Goal: Information Seeking & Learning: Understand process/instructions

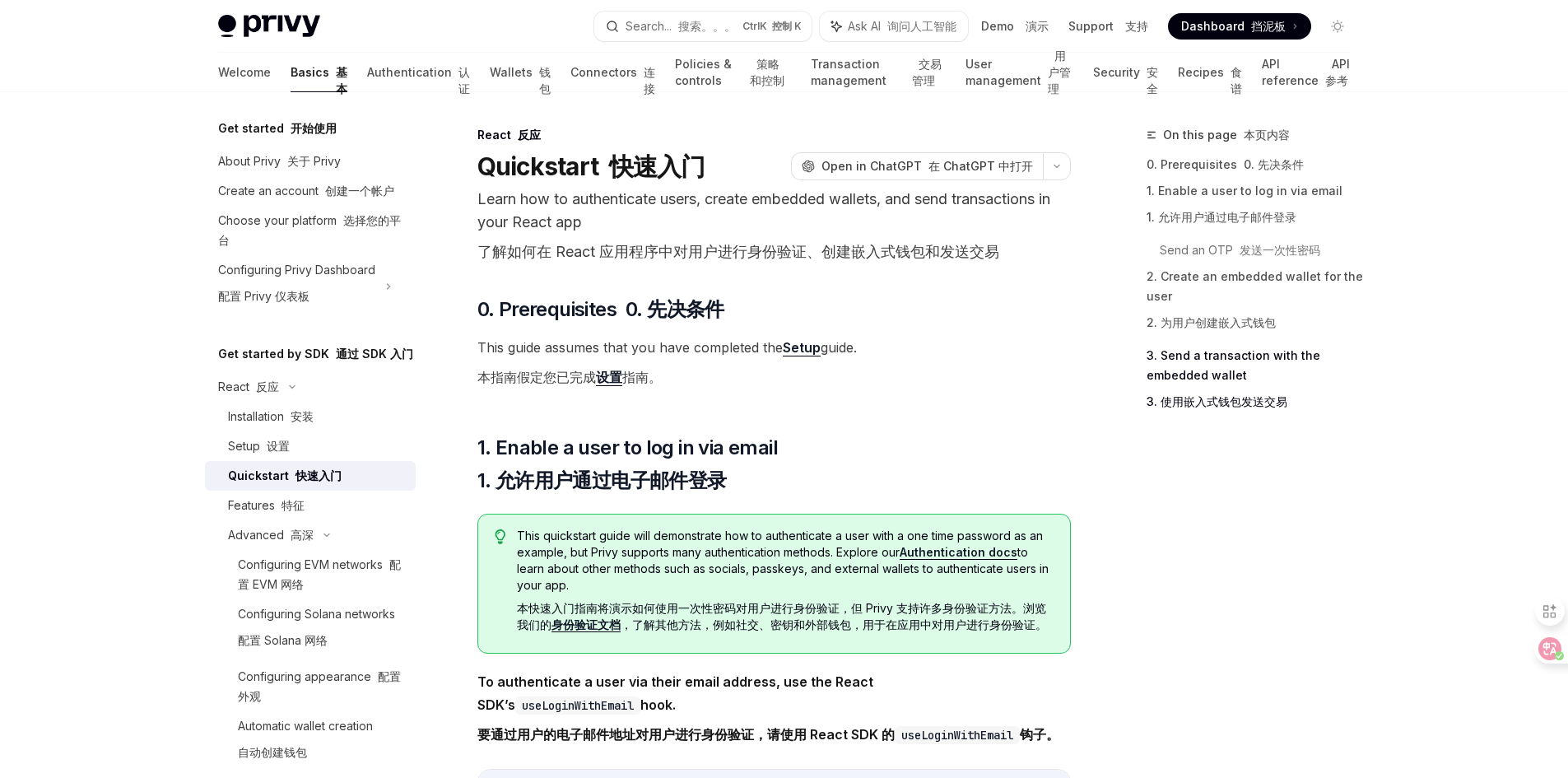
select select
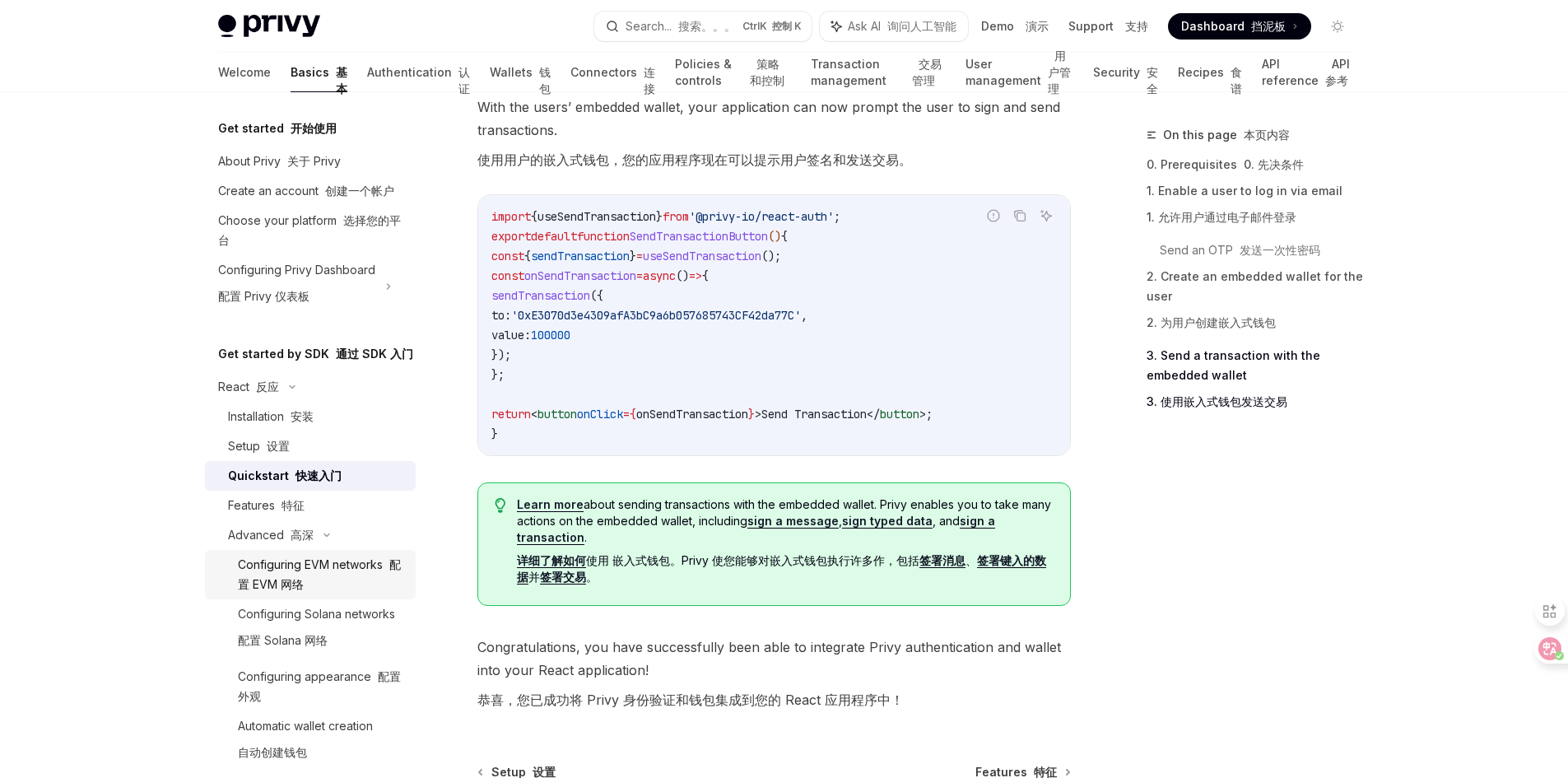
scroll to position [82, 0]
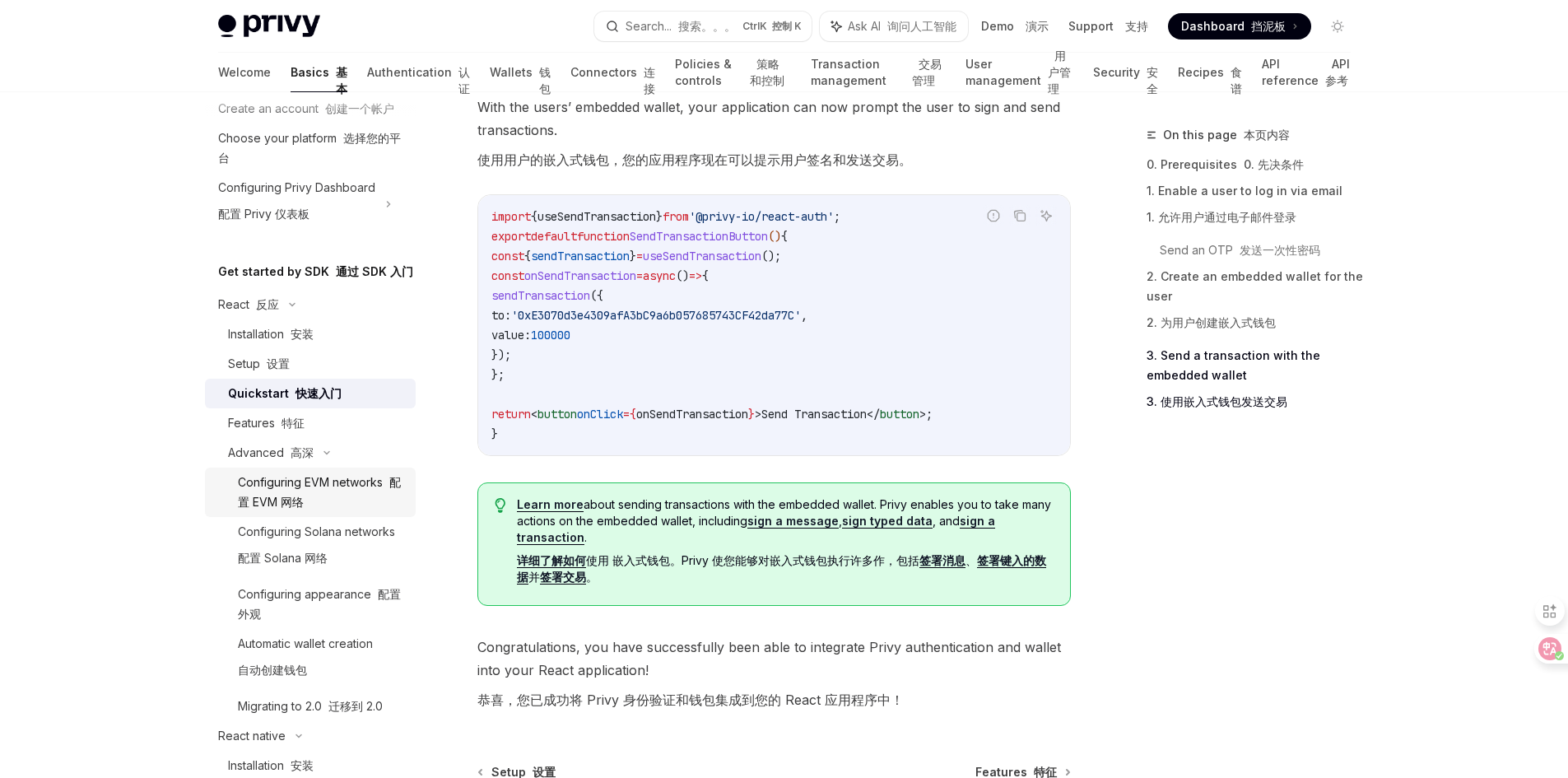
click at [303, 508] on font "配置 EVM 网络" at bounding box center [320, 492] width 163 height 34
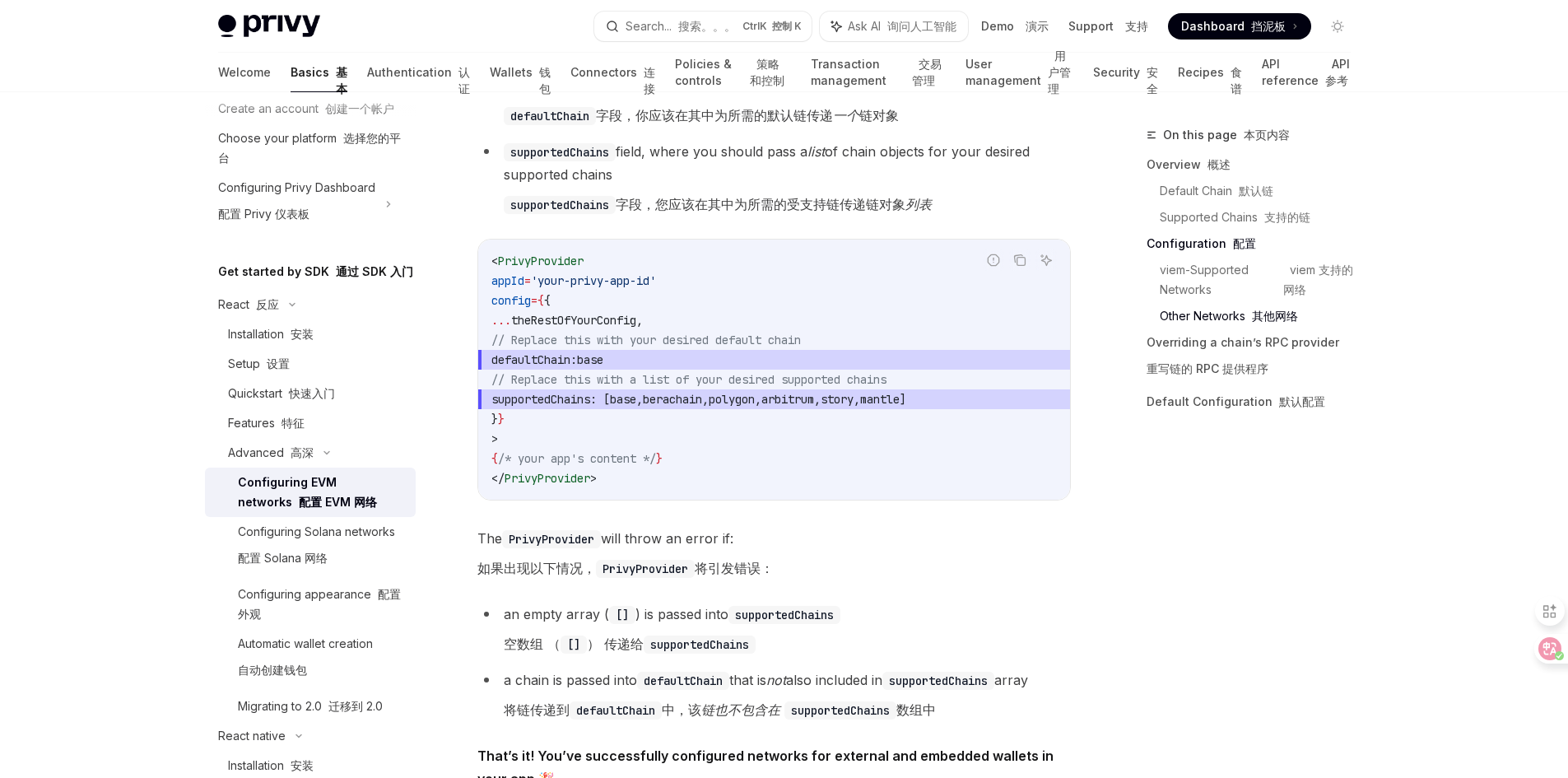
scroll to position [3291, 0]
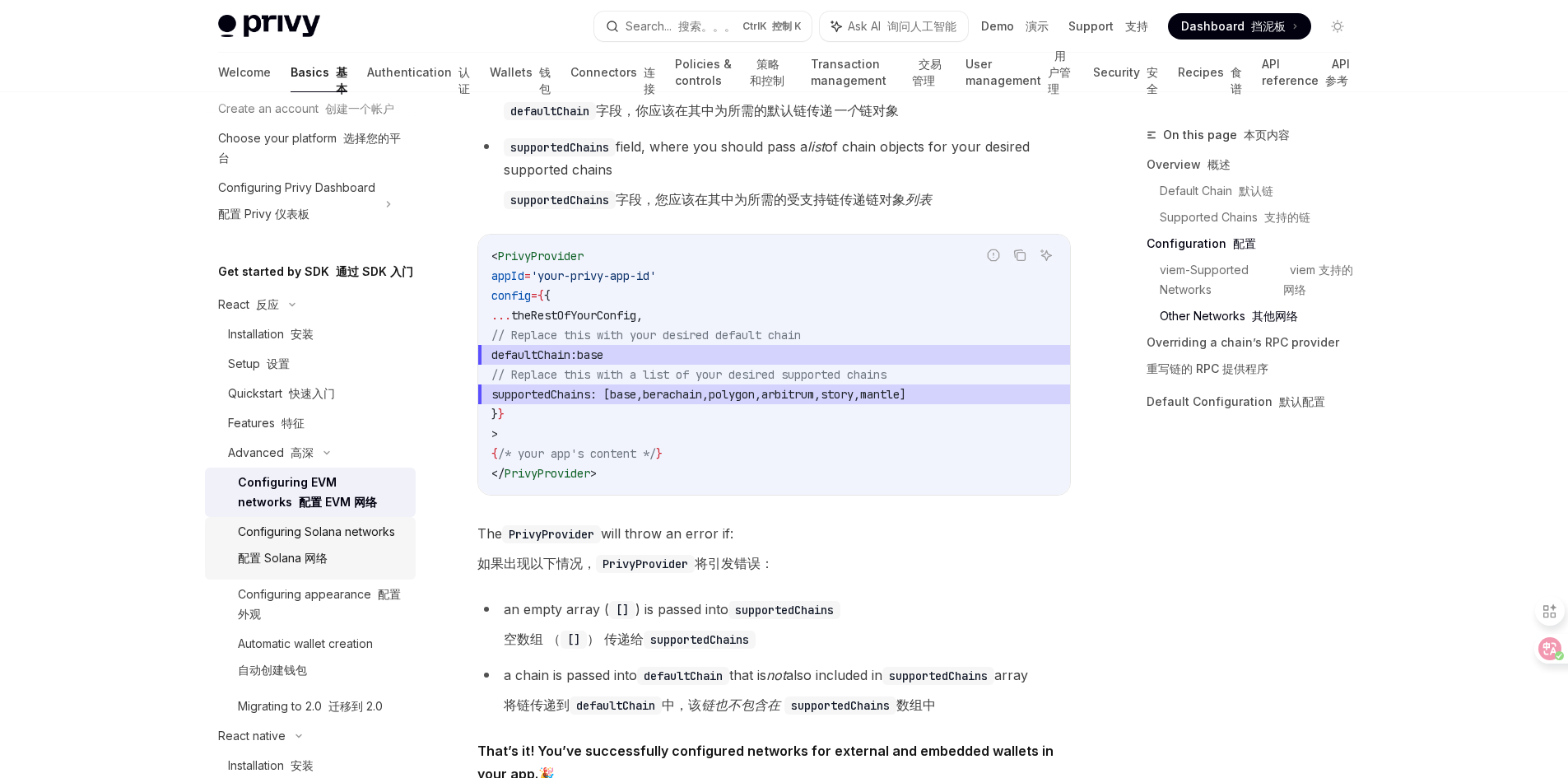
click at [319, 574] on div "Configuring Solana networks 配置 Solana 网络" at bounding box center [317, 548] width 158 height 53
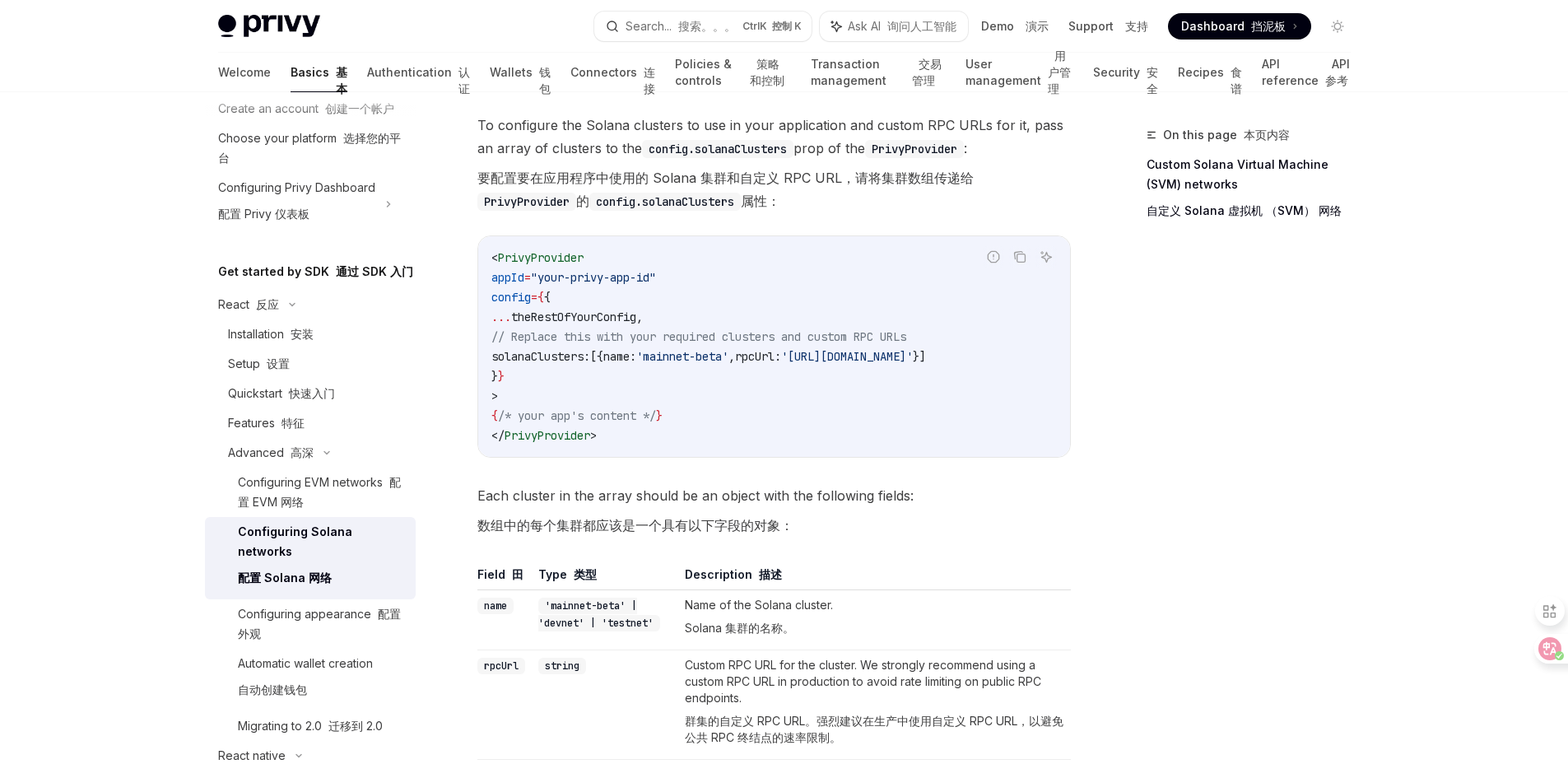
scroll to position [247, 0]
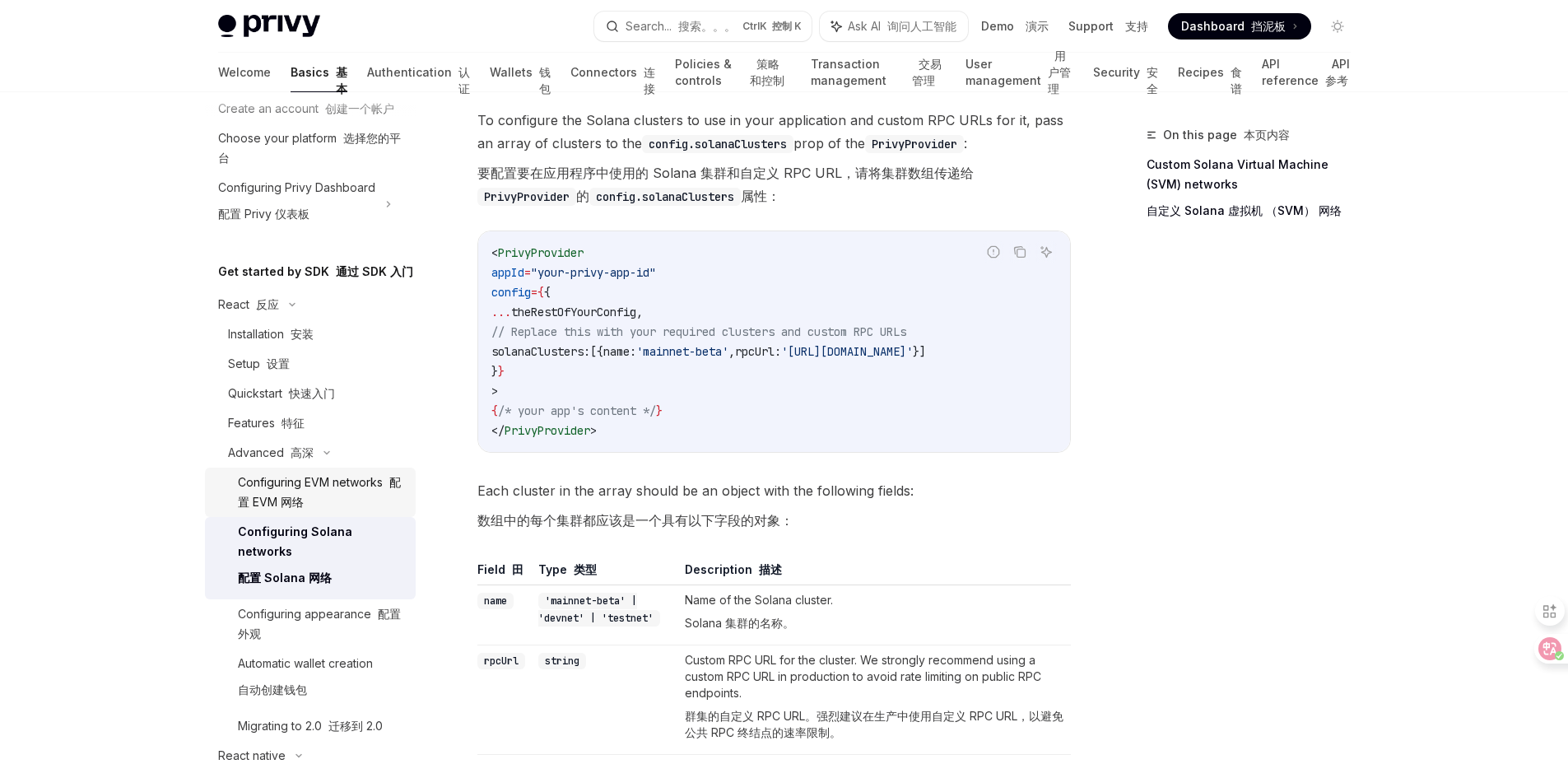
click at [329, 512] on div "Configuring EVM networks 配置 EVM 网络" at bounding box center [322, 492] width 168 height 39
type textarea "*"
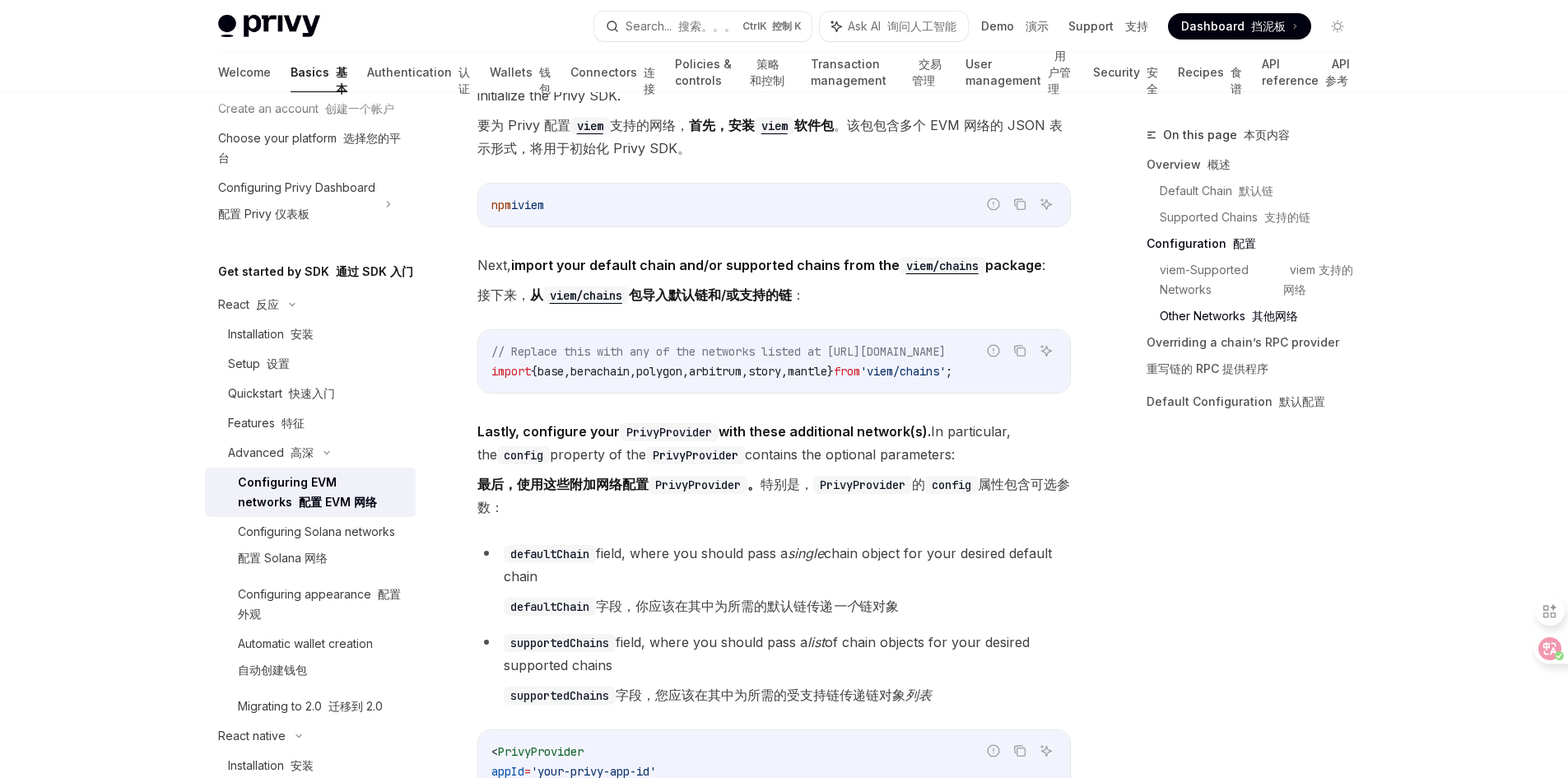
scroll to position [2798, 0]
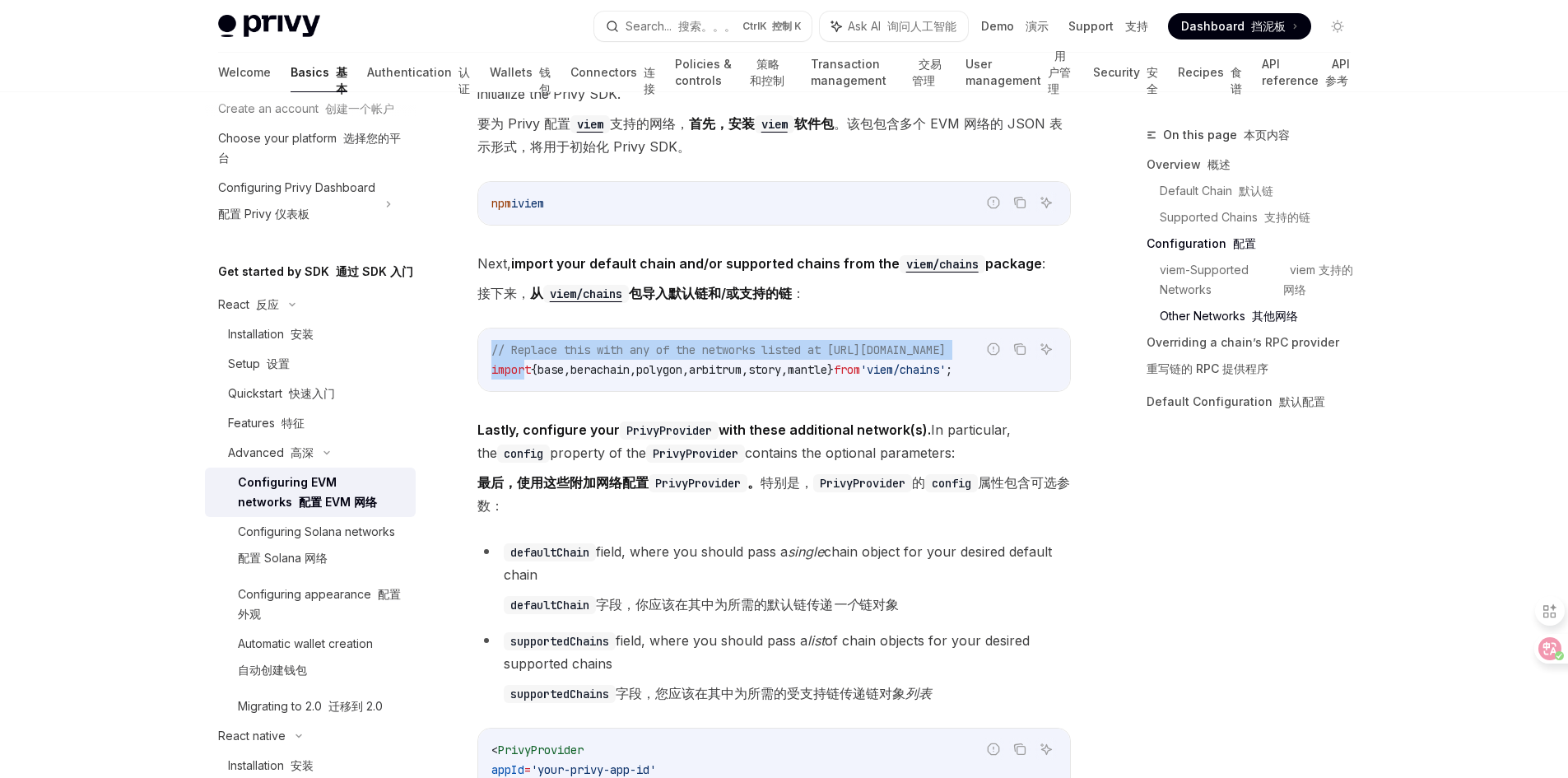
drag, startPoint x: 1037, startPoint y: 370, endPoint x: 526, endPoint y: 373, distance: 511.0
click at [526, 373] on div "Report incorrect code 报告错误的代码 Copy 复制 Ask AI 询问人工智能 // Replace this with any of…" at bounding box center [774, 359] width 594 height 64
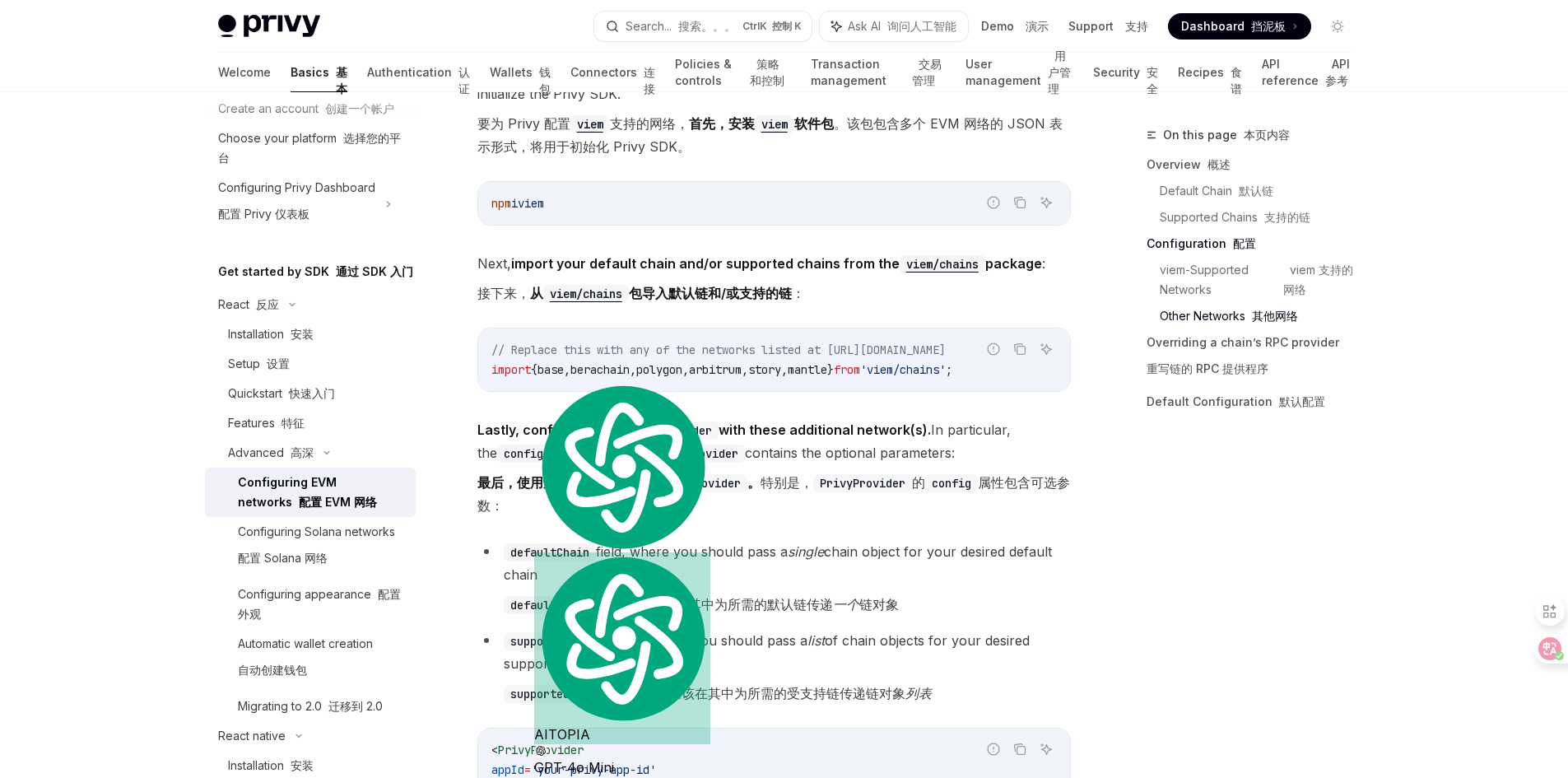
click at [946, 364] on span "'viem/chains'" at bounding box center [904, 369] width 86 height 15
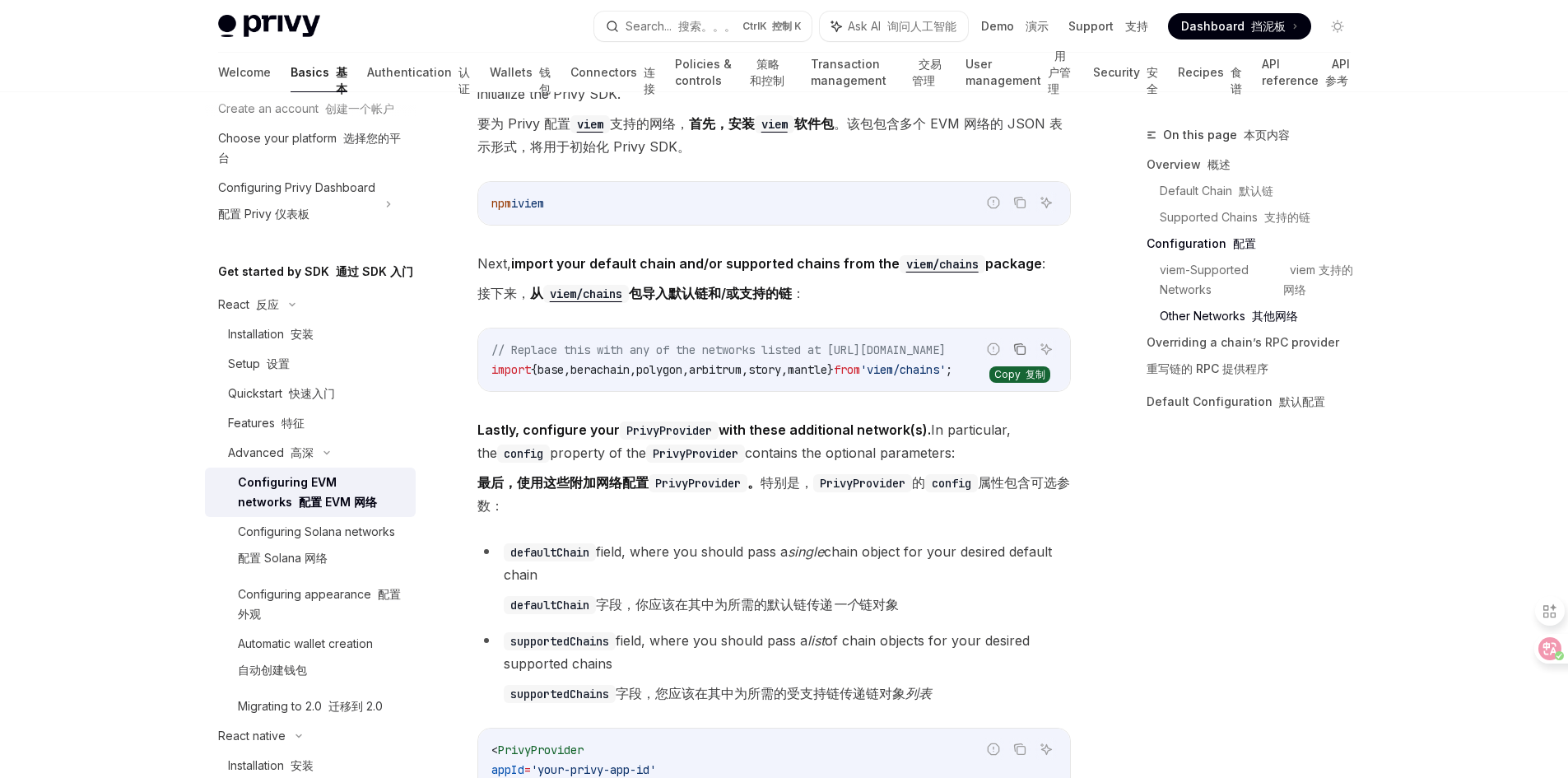
click at [1020, 351] on icon "Copy the contents from the code block" at bounding box center [1019, 348] width 13 height 13
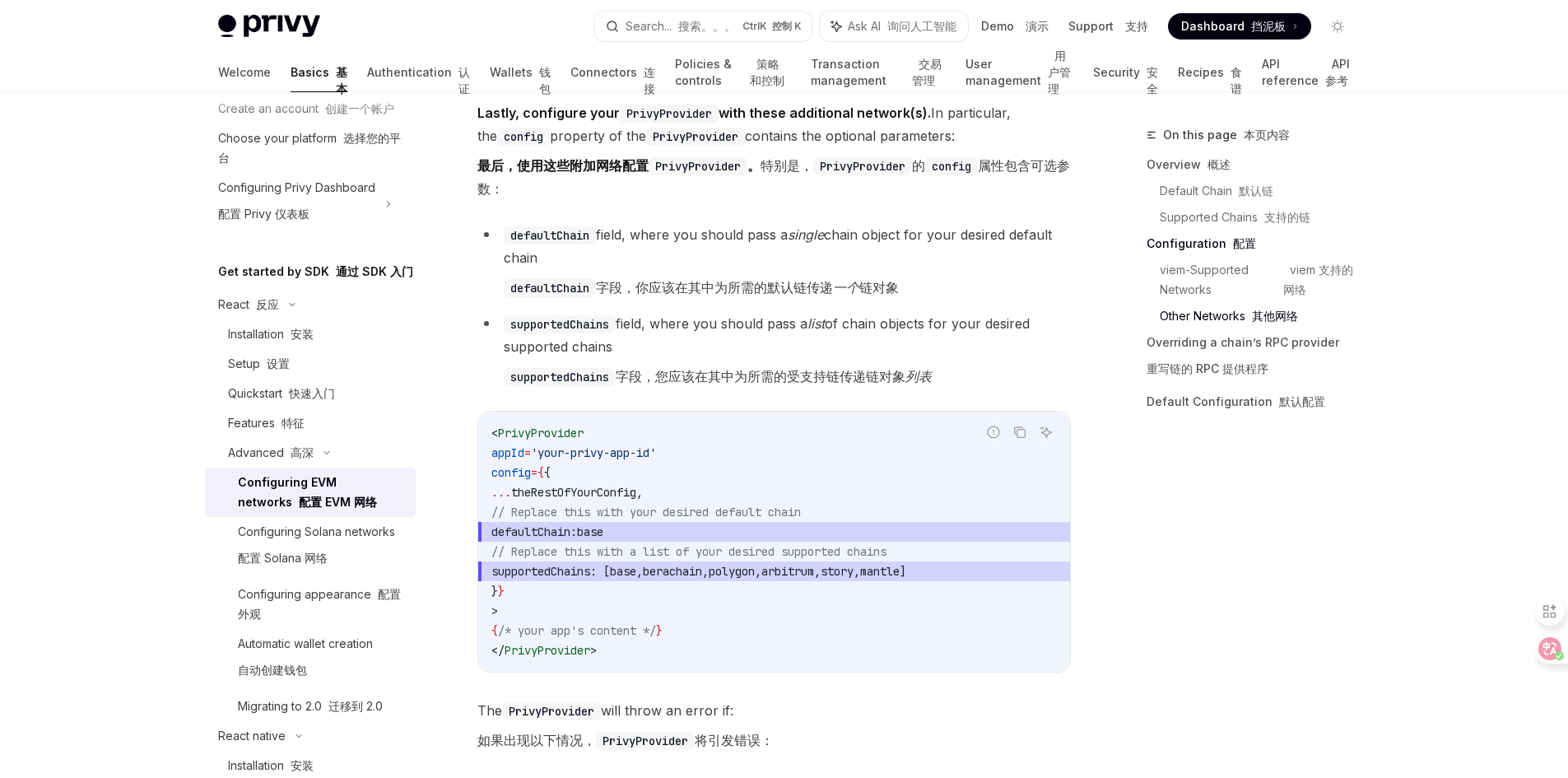
scroll to position [3127, 0]
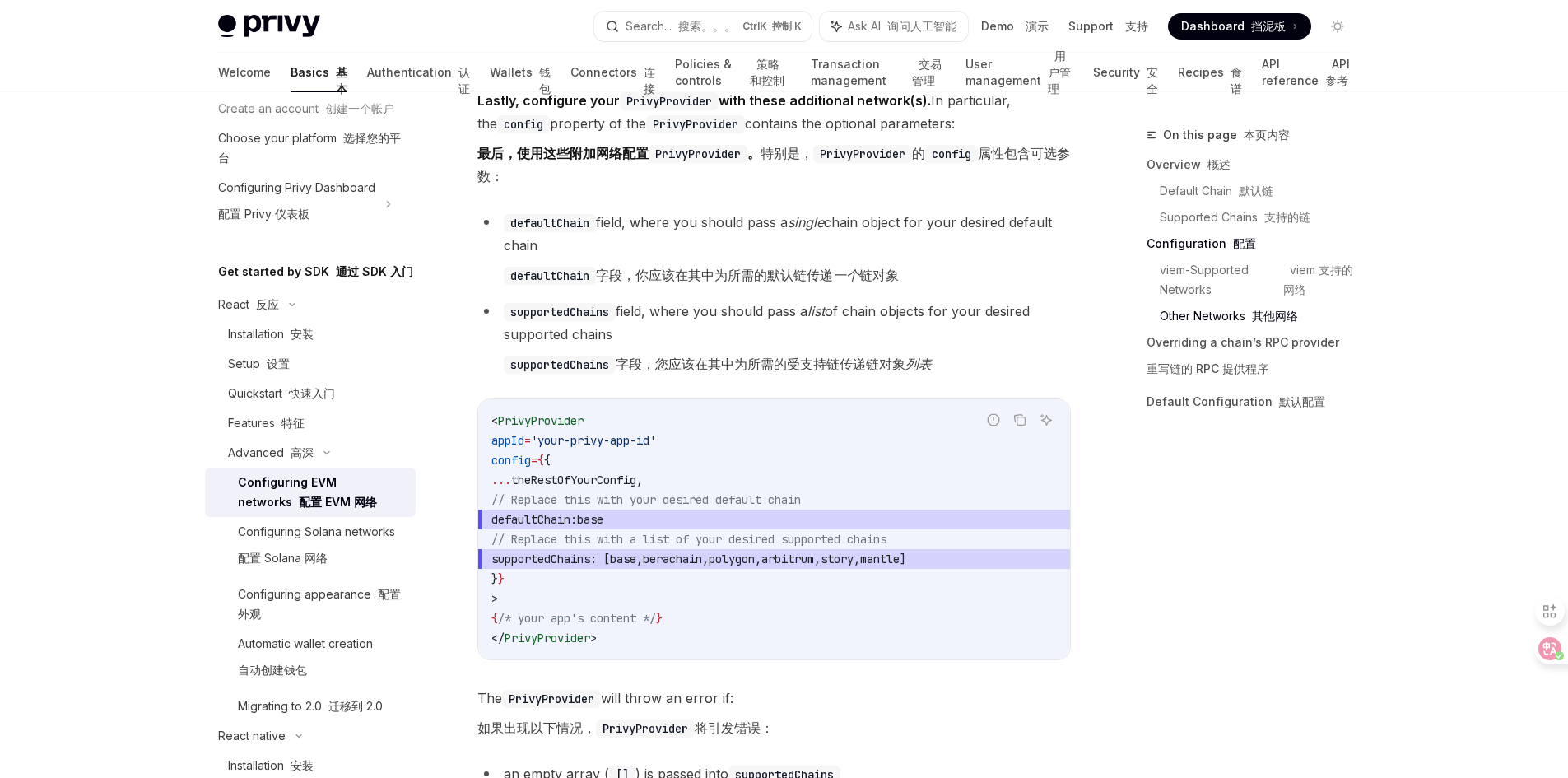
click at [690, 592] on code "< PrivyProvider appId = 'your-privy-app-id' config = { { ... theRestOfYourConfi…" at bounding box center [774, 529] width 566 height 237
drag, startPoint x: 546, startPoint y: 524, endPoint x: 682, endPoint y: 522, distance: 136.0
click at [682, 522] on span "defaultChain: base" at bounding box center [774, 519] width 566 height 20
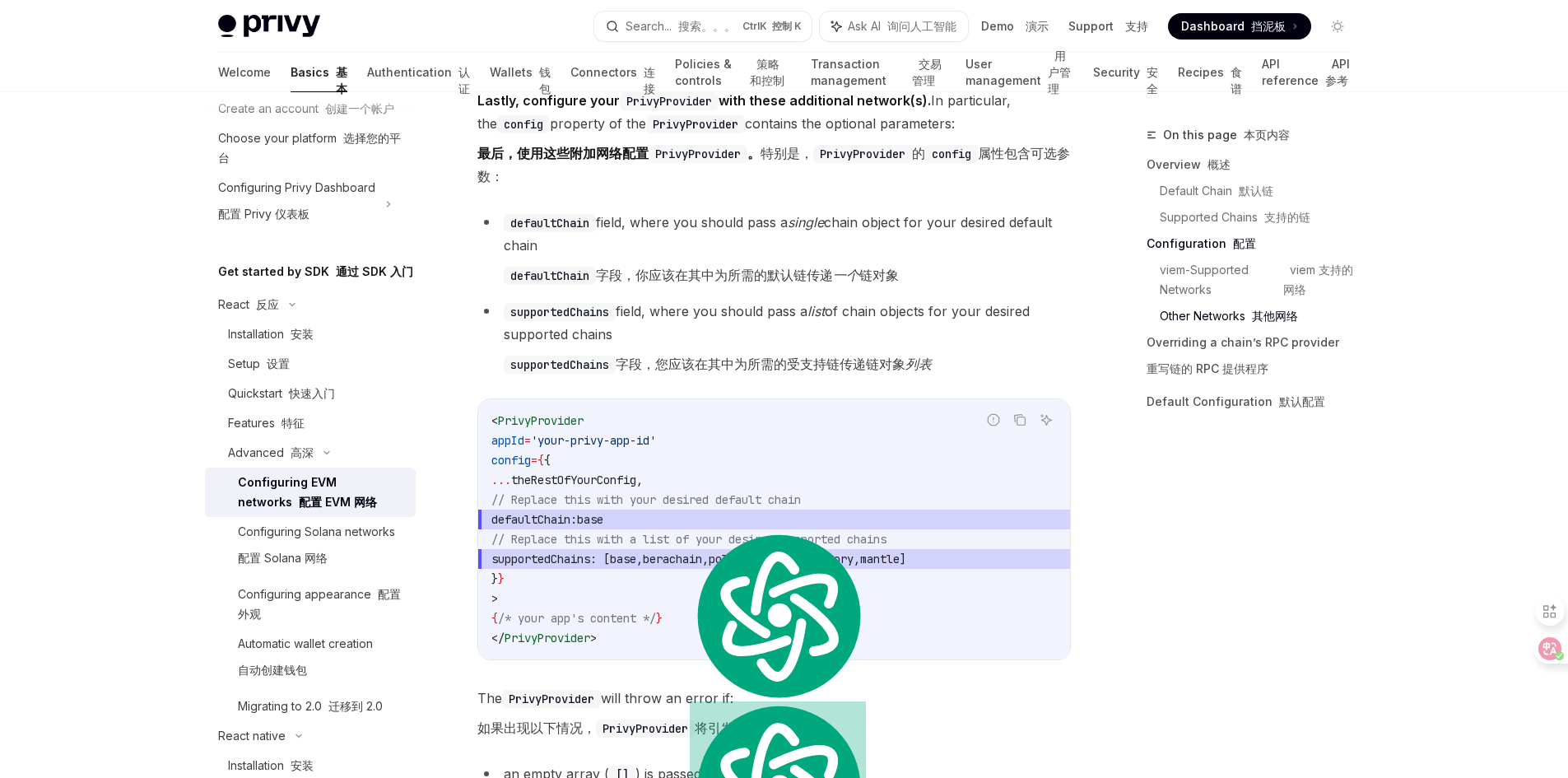
copy span "defaultChain: base"
click at [649, 587] on code "< PrivyProvider appId = 'your-privy-app-id' config = { { ... theRestOfYourConfi…" at bounding box center [774, 529] width 566 height 237
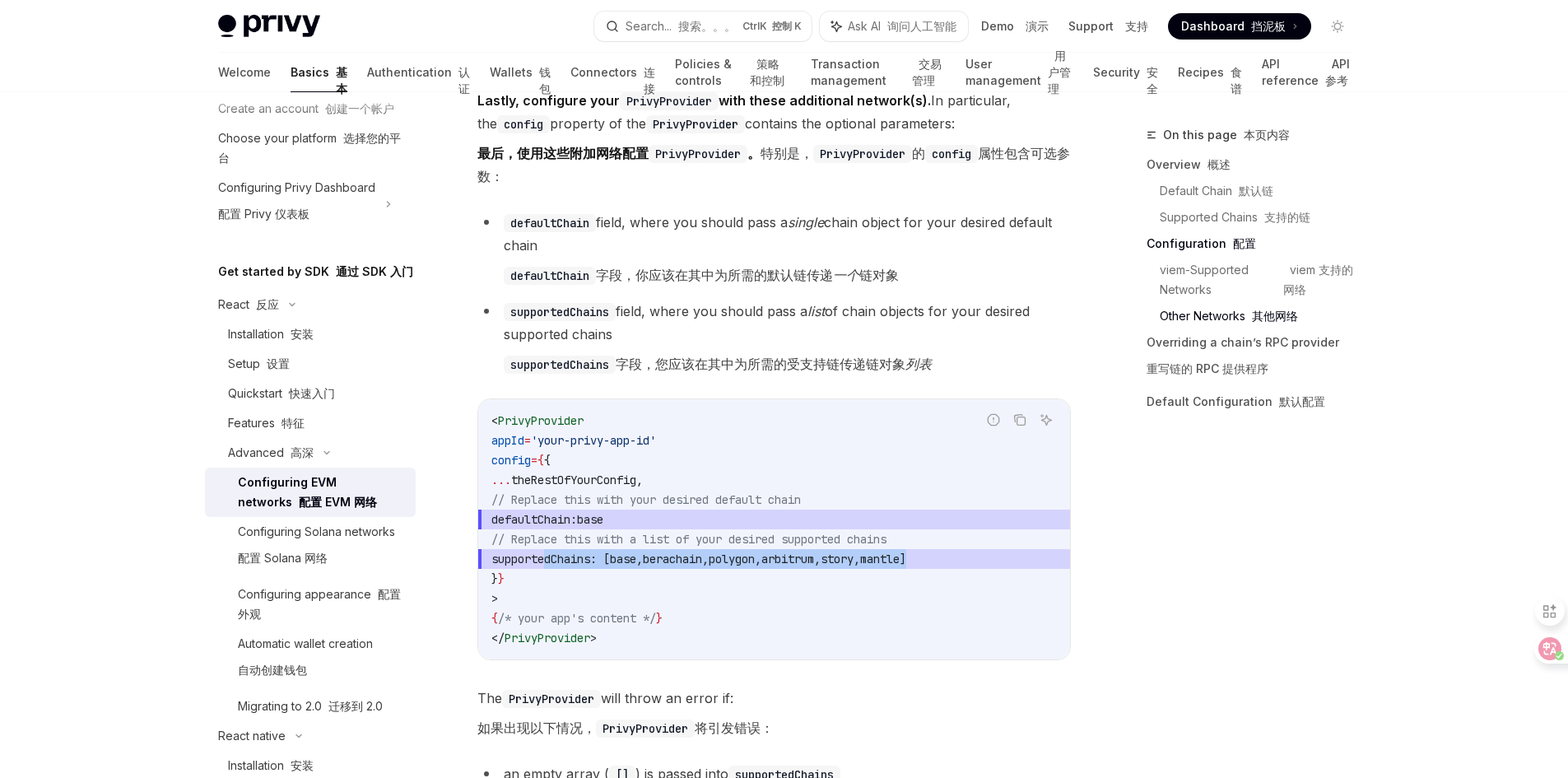
drag, startPoint x: 544, startPoint y: 560, endPoint x: 1030, endPoint y: 560, distance: 486.0
click at [1030, 560] on span "supportedChains : [ base , berachain , polygon , arbitrum , story , mantle ]" at bounding box center [774, 558] width 566 height 20
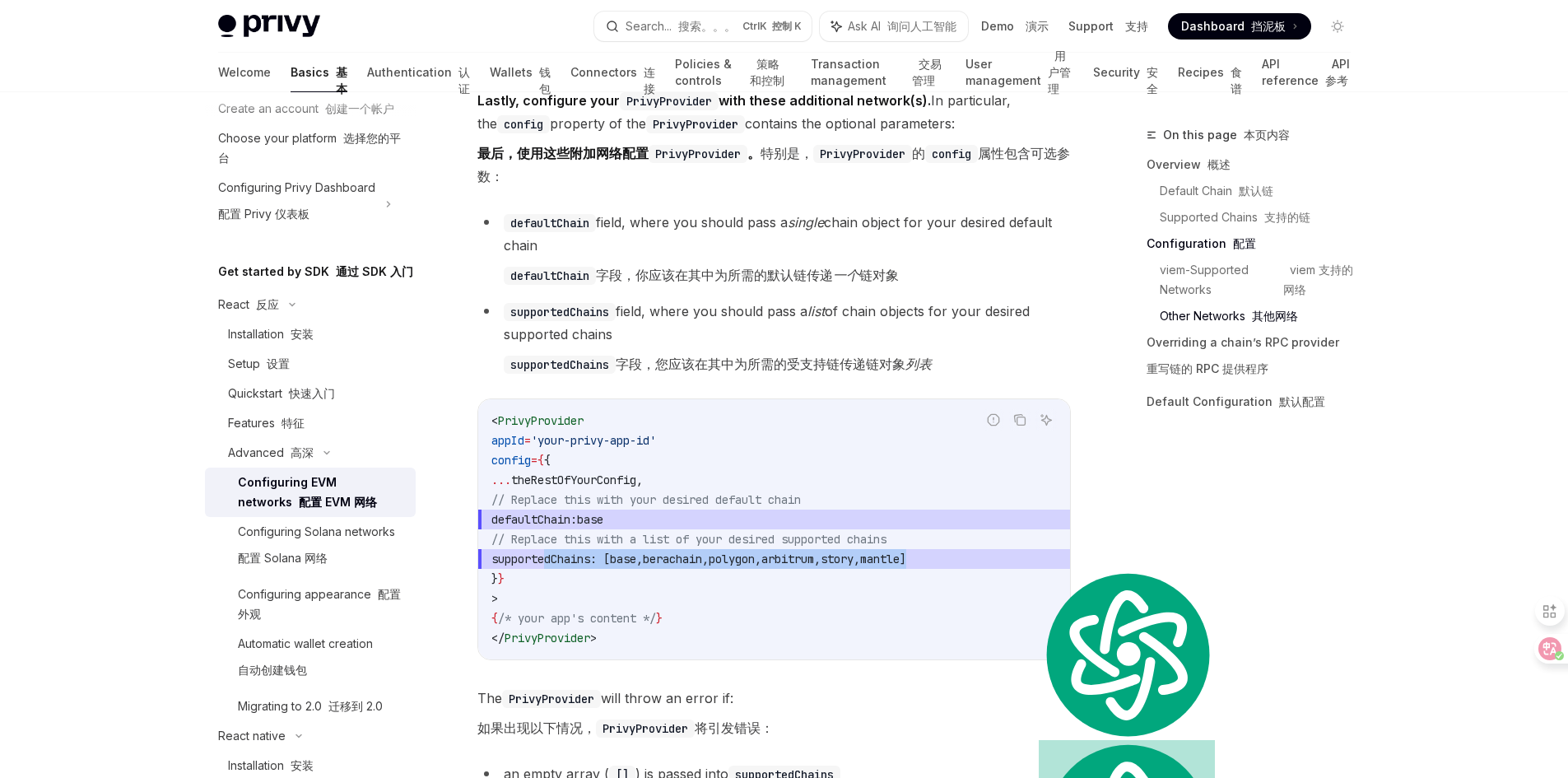
copy span "supportedChains : [ base , berachain , polygon , arbitrum , story , mantle ]"
